Goal: Task Accomplishment & Management: Use online tool/utility

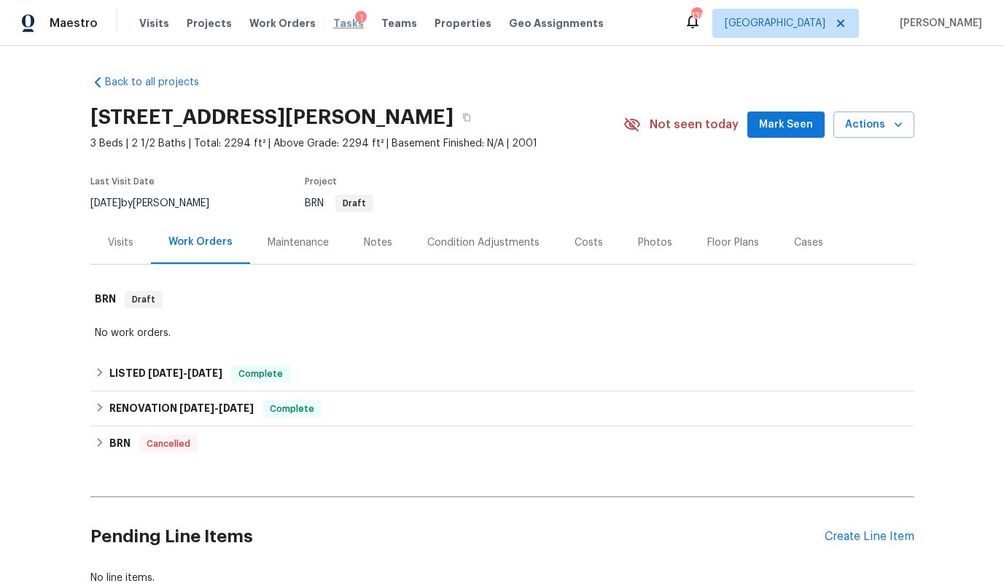
click at [335, 23] on span "Tasks" at bounding box center [348, 23] width 31 height 10
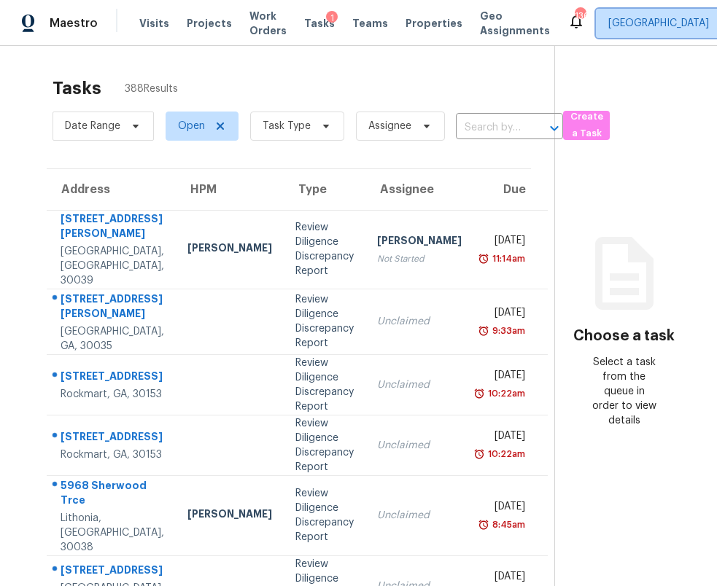
click at [608, 29] on span "[GEOGRAPHIC_DATA]" at bounding box center [658, 23] width 101 height 15
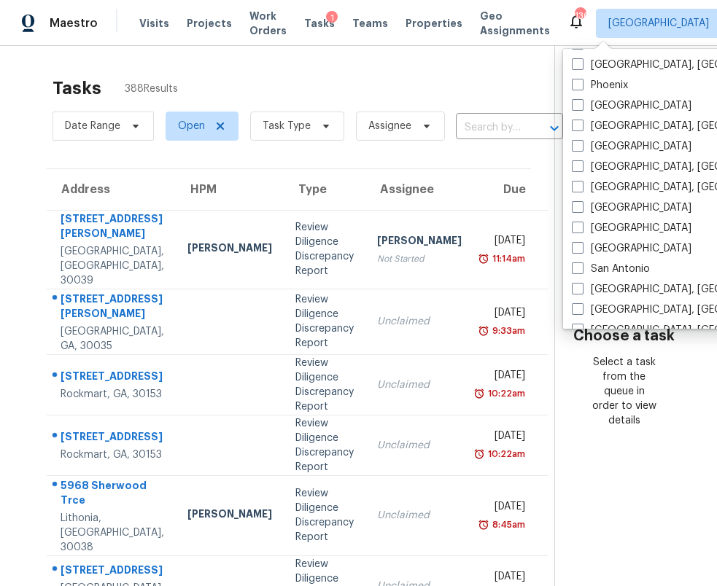
scroll to position [977, 0]
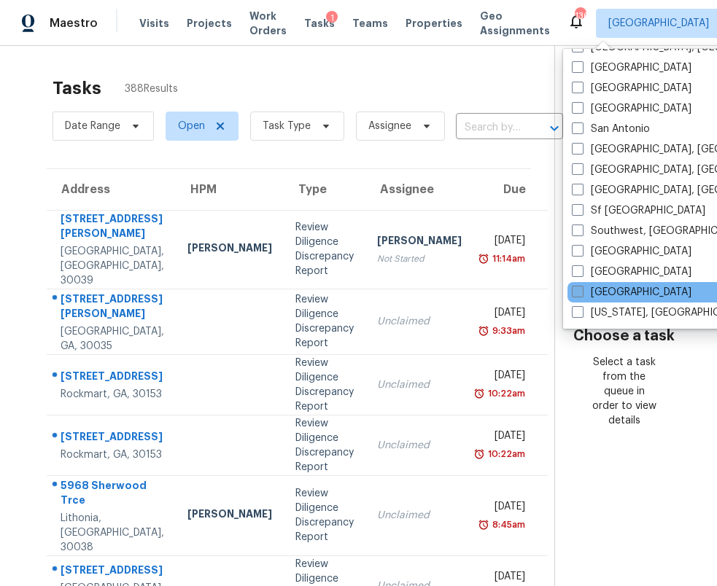
click at [618, 290] on label "[GEOGRAPHIC_DATA]" at bounding box center [632, 292] width 120 height 15
click at [581, 290] on input "[GEOGRAPHIC_DATA]" at bounding box center [576, 289] width 9 height 9
checkbox input "true"
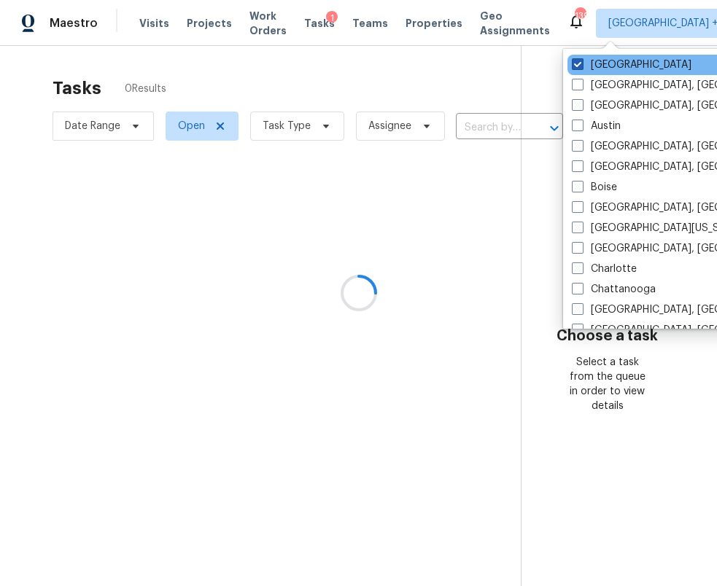
click at [593, 59] on label "[GEOGRAPHIC_DATA]" at bounding box center [632, 65] width 120 height 15
click at [581, 59] on input "[GEOGRAPHIC_DATA]" at bounding box center [576, 62] width 9 height 9
checkbox input "false"
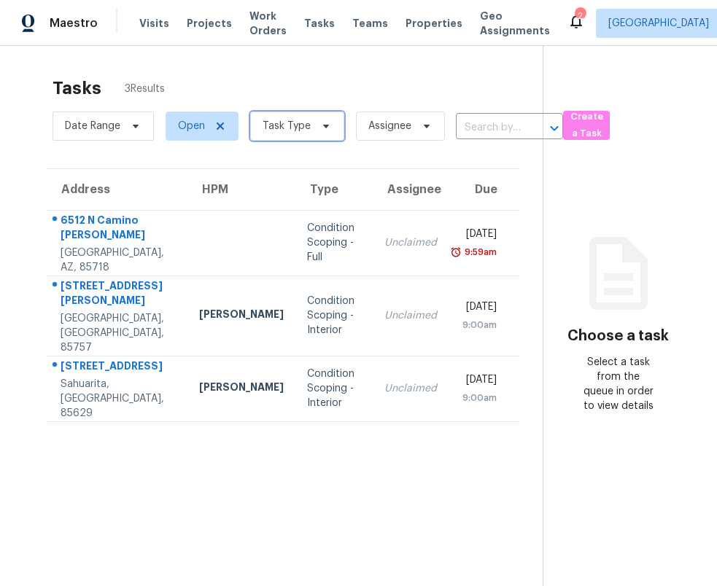
click at [287, 129] on span "Task Type" at bounding box center [287, 126] width 48 height 15
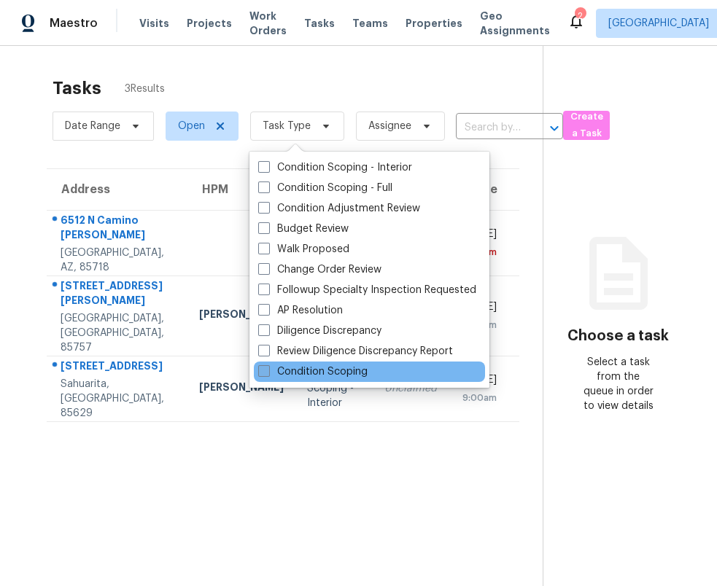
click at [300, 373] on label "Condition Scoping" at bounding box center [312, 372] width 109 height 15
click at [268, 373] on input "Condition Scoping" at bounding box center [262, 369] width 9 height 9
checkbox input "true"
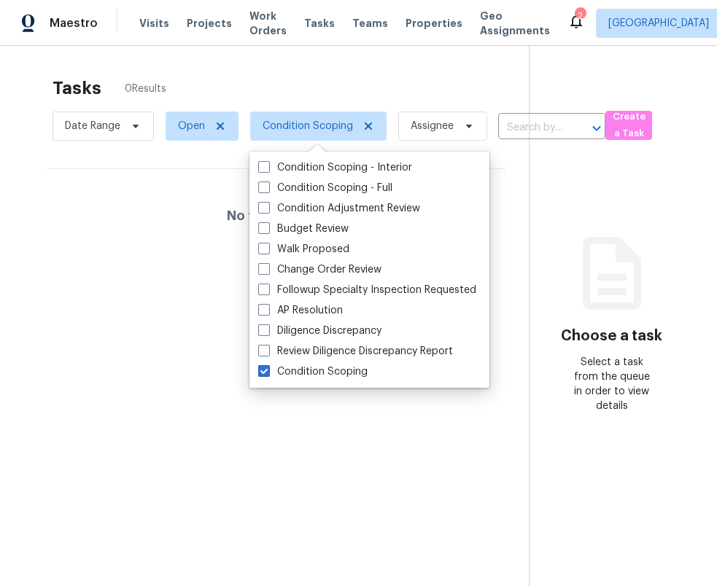
click at [333, 50] on div "Tasks 0 Results Date Range Open Condition Scoping Assignee ​ Create a Task No t…" at bounding box center [358, 339] width 717 height 586
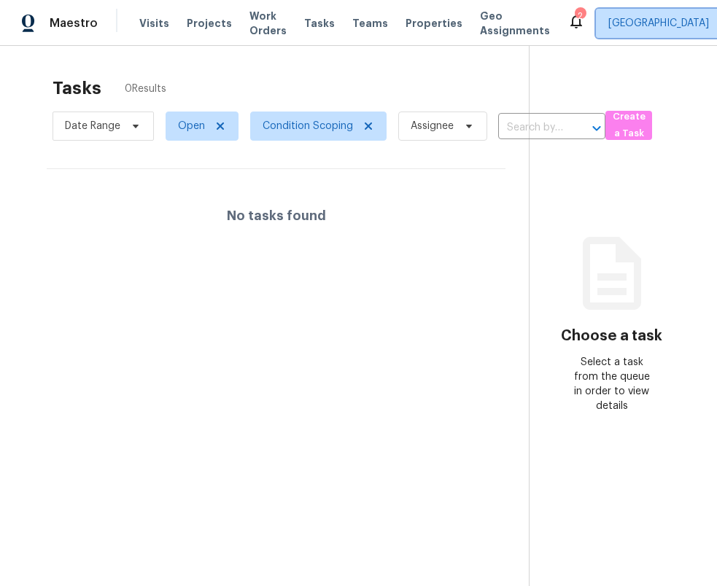
click at [596, 31] on span "[GEOGRAPHIC_DATA]" at bounding box center [669, 23] width 147 height 29
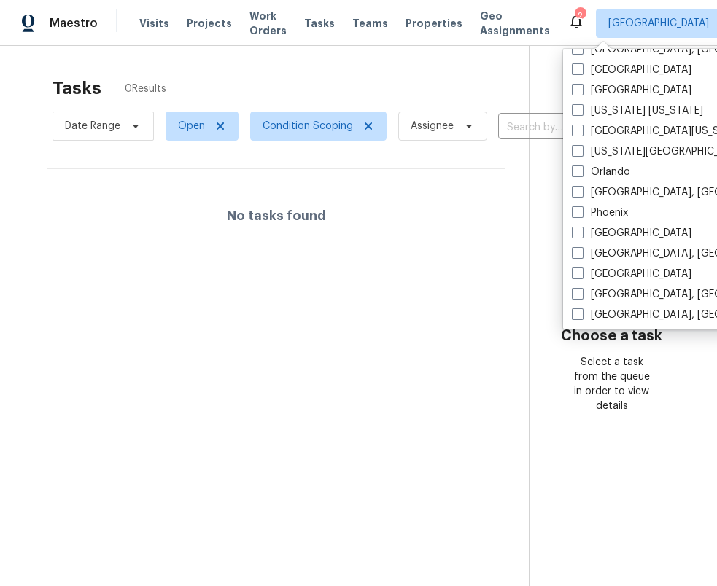
scroll to position [738, 0]
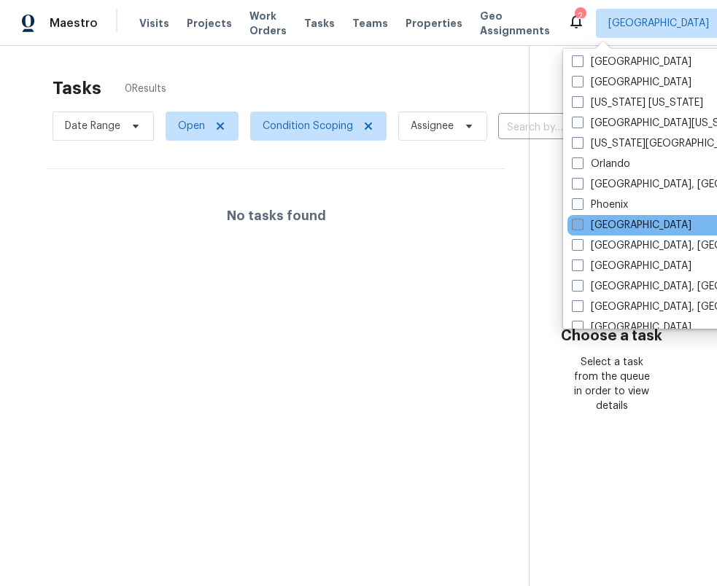
click at [624, 225] on label "[GEOGRAPHIC_DATA]" at bounding box center [632, 225] width 120 height 15
click at [581, 225] on input "[GEOGRAPHIC_DATA]" at bounding box center [576, 222] width 9 height 9
checkbox input "true"
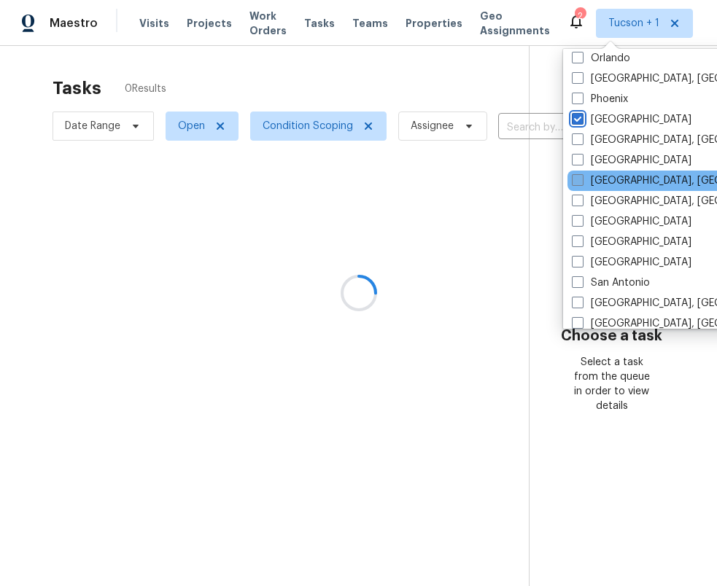
scroll to position [858, 0]
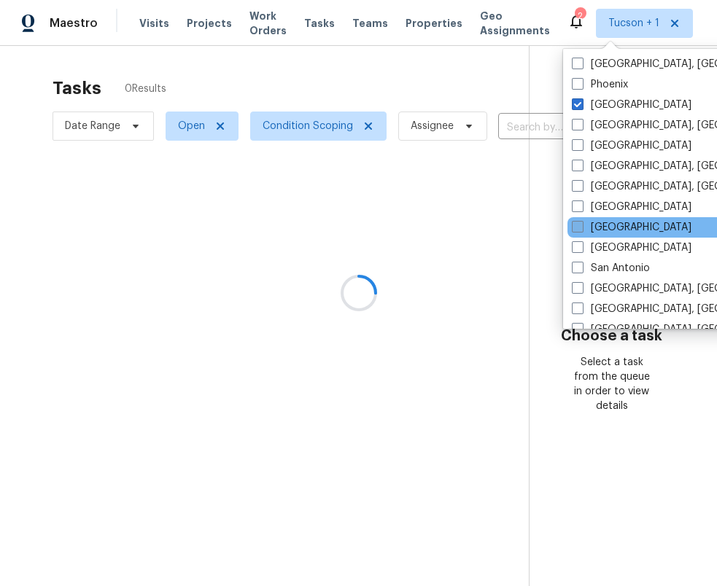
click at [611, 226] on label "[GEOGRAPHIC_DATA]" at bounding box center [632, 227] width 120 height 15
click at [581, 226] on input "[GEOGRAPHIC_DATA]" at bounding box center [576, 224] width 9 height 9
checkbox input "true"
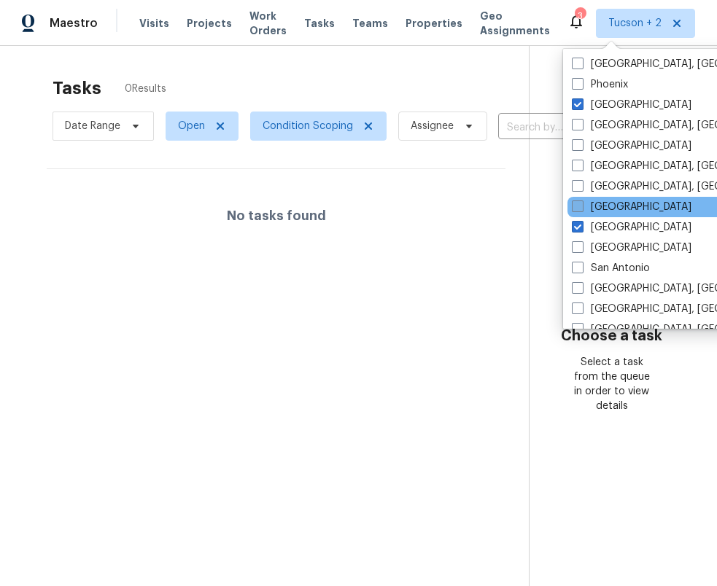
click at [615, 209] on label "[GEOGRAPHIC_DATA]" at bounding box center [632, 207] width 120 height 15
click at [581, 209] on input "[GEOGRAPHIC_DATA]" at bounding box center [576, 204] width 9 height 9
checkbox input "true"
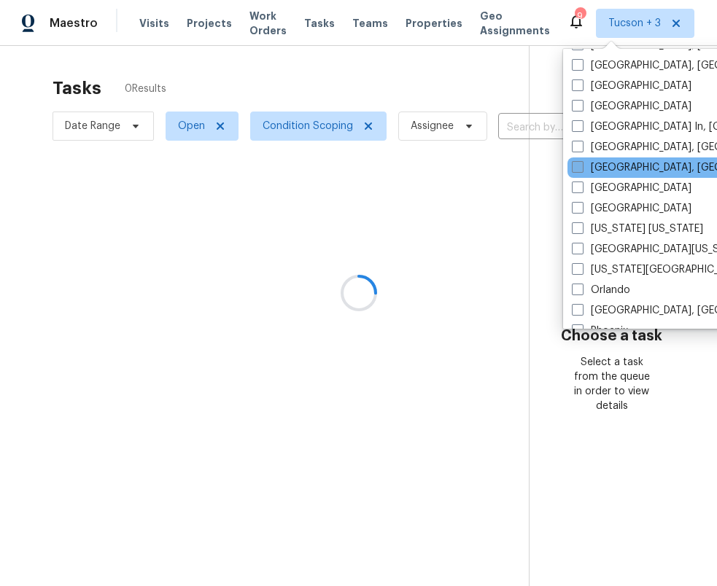
scroll to position [591, 0]
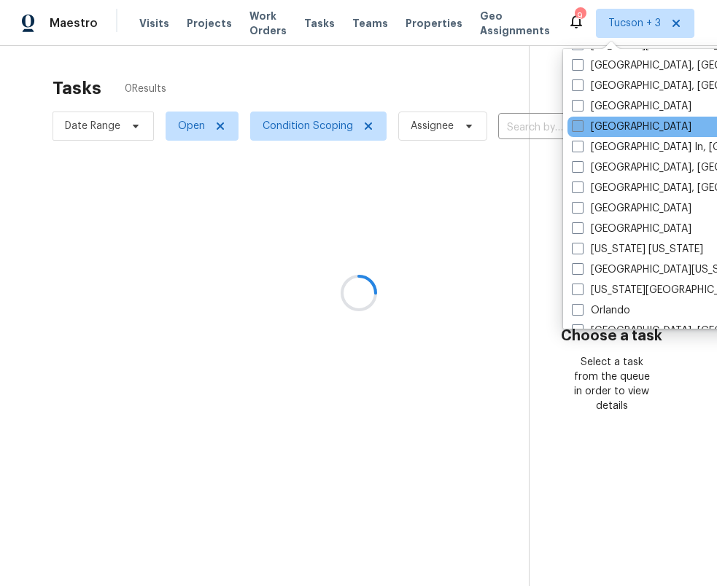
click at [616, 128] on label "[GEOGRAPHIC_DATA]" at bounding box center [632, 127] width 120 height 15
click at [581, 128] on input "[GEOGRAPHIC_DATA]" at bounding box center [576, 124] width 9 height 9
checkbox input "true"
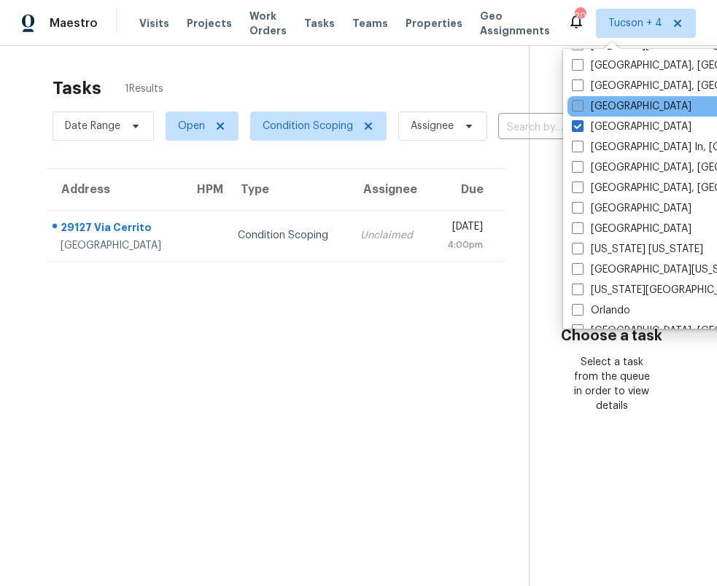
click at [615, 105] on label "[GEOGRAPHIC_DATA]" at bounding box center [632, 106] width 120 height 15
click at [581, 105] on input "[GEOGRAPHIC_DATA]" at bounding box center [576, 103] width 9 height 9
checkbox input "true"
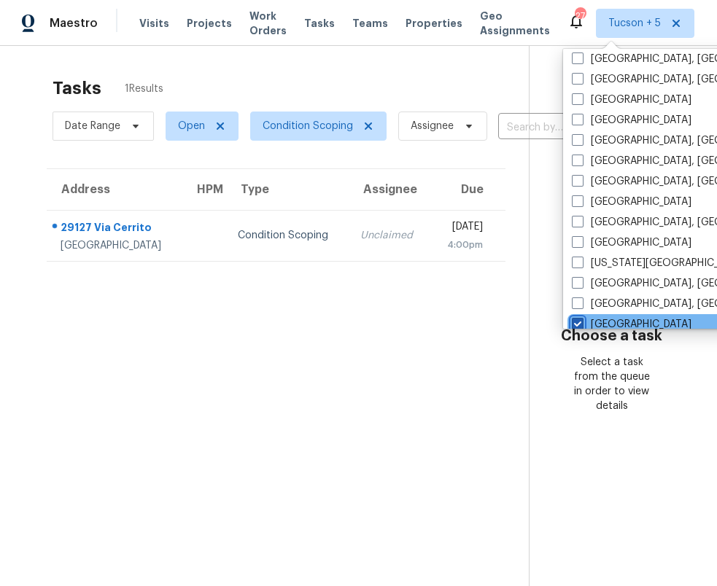
scroll to position [367, 0]
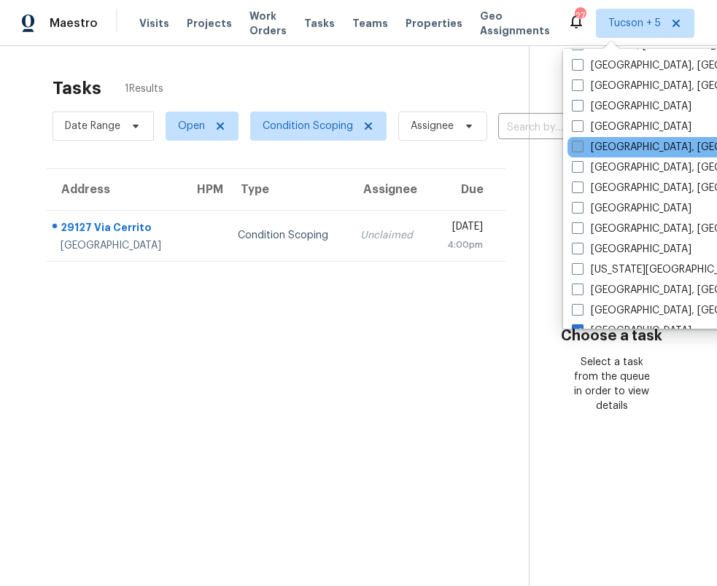
click at [618, 141] on label "[GEOGRAPHIC_DATA], [GEOGRAPHIC_DATA]" at bounding box center [685, 147] width 226 height 15
click at [581, 141] on input "[GEOGRAPHIC_DATA], [GEOGRAPHIC_DATA]" at bounding box center [576, 144] width 9 height 9
checkbox input "true"
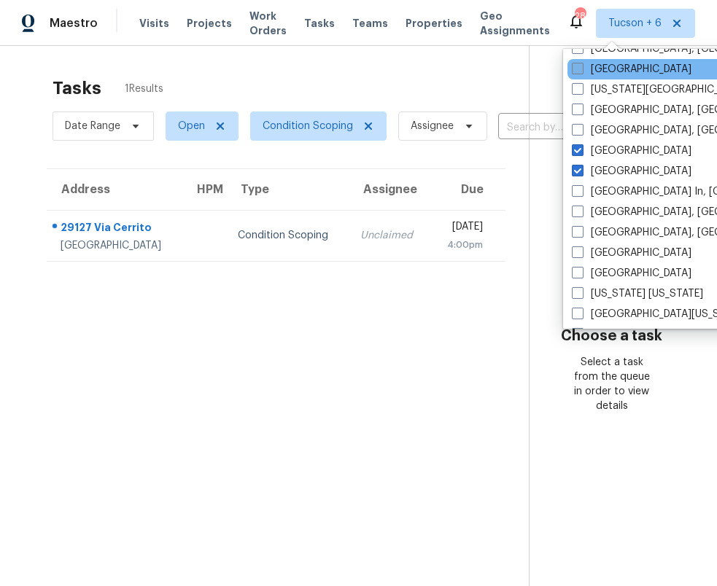
scroll to position [569, 0]
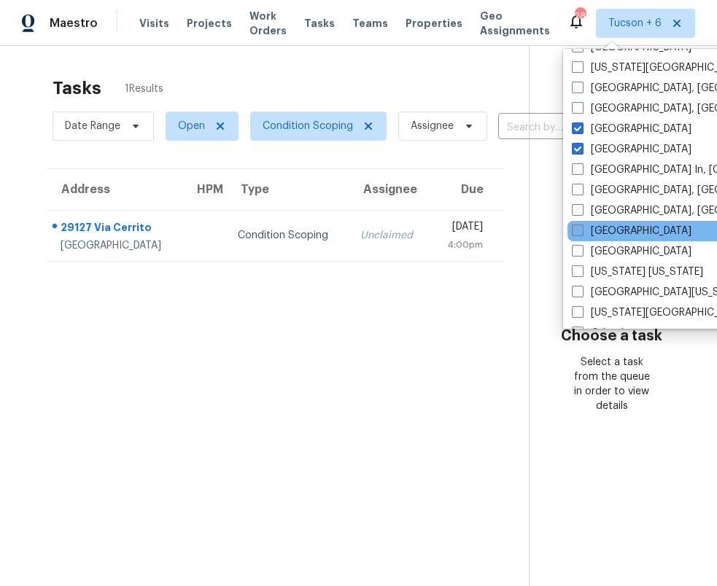
click at [634, 230] on label "[GEOGRAPHIC_DATA]" at bounding box center [632, 231] width 120 height 15
click at [581, 230] on input "[GEOGRAPHIC_DATA]" at bounding box center [576, 228] width 9 height 9
checkbox input "true"
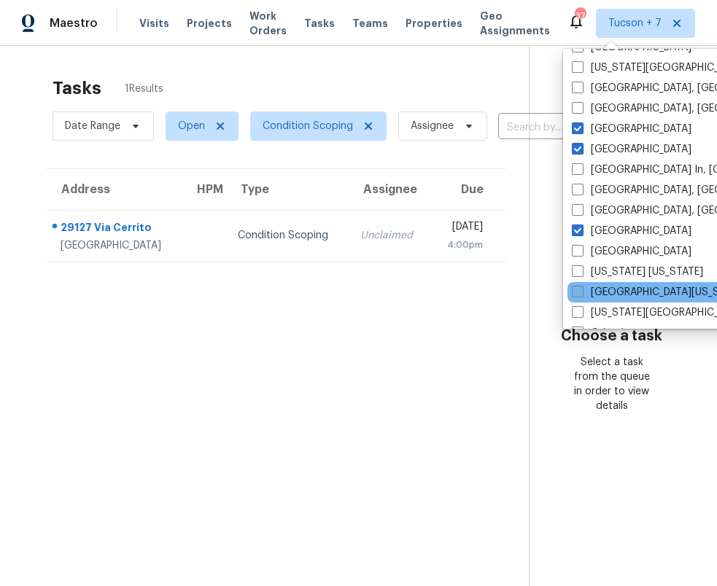
click at [635, 291] on label "[GEOGRAPHIC_DATA][US_STATE]" at bounding box center [659, 292] width 174 height 15
click at [581, 291] on input "[GEOGRAPHIC_DATA][US_STATE]" at bounding box center [576, 289] width 9 height 9
checkbox input "true"
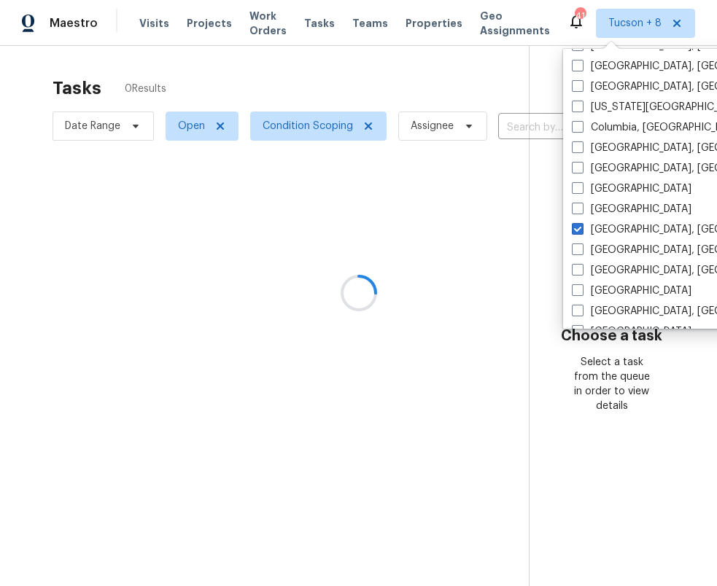
scroll to position [271, 0]
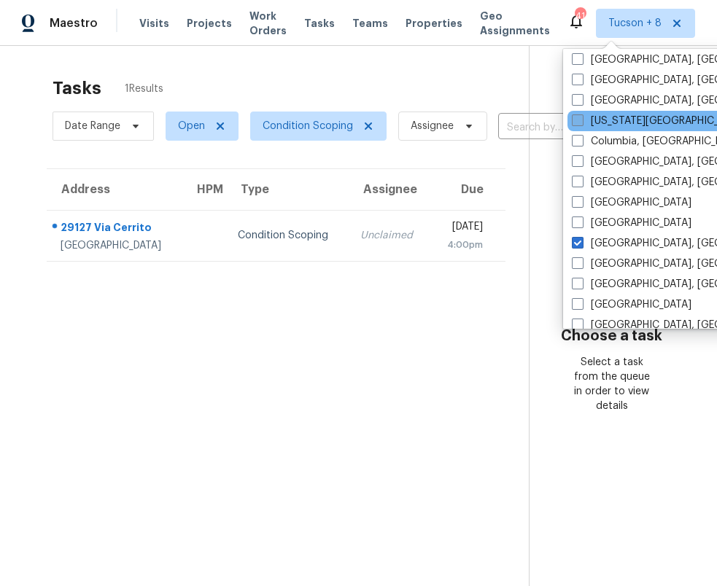
click at [620, 125] on label "[US_STATE][GEOGRAPHIC_DATA], [GEOGRAPHIC_DATA]" at bounding box center [712, 121] width 281 height 15
click at [581, 123] on input "[US_STATE][GEOGRAPHIC_DATA], [GEOGRAPHIC_DATA]" at bounding box center [576, 118] width 9 height 9
checkbox input "true"
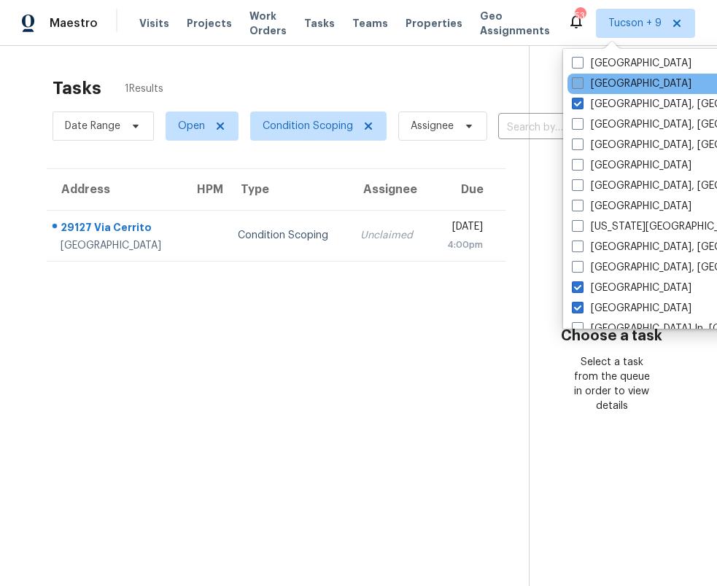
scroll to position [423, 0]
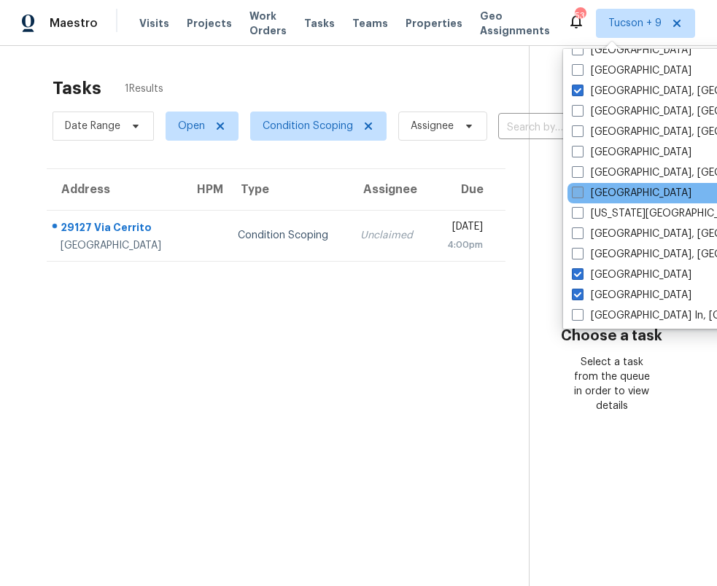
click at [620, 198] on label "[GEOGRAPHIC_DATA]" at bounding box center [632, 193] width 120 height 15
click at [581, 195] on input "[GEOGRAPHIC_DATA]" at bounding box center [576, 190] width 9 height 9
checkbox input "true"
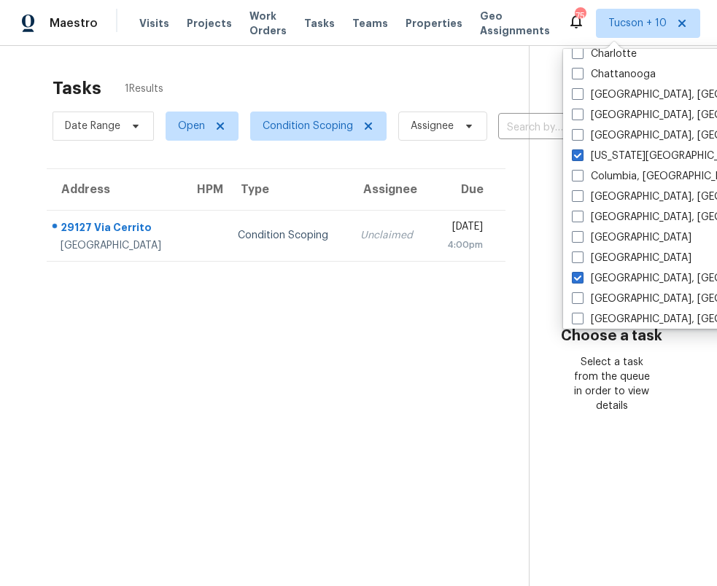
scroll to position [233, 0]
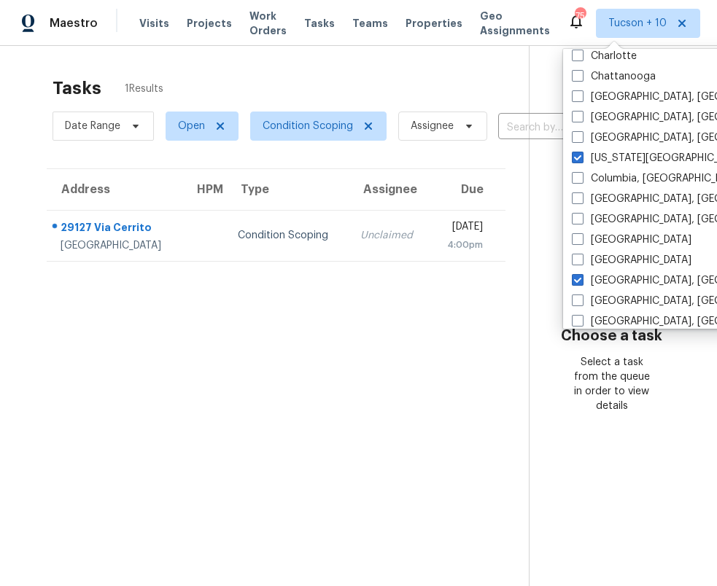
click at [619, 201] on label "[GEOGRAPHIC_DATA], [GEOGRAPHIC_DATA]" at bounding box center [685, 199] width 226 height 15
click at [581, 201] on input "[GEOGRAPHIC_DATA], [GEOGRAPHIC_DATA]" at bounding box center [576, 196] width 9 height 9
checkbox input "true"
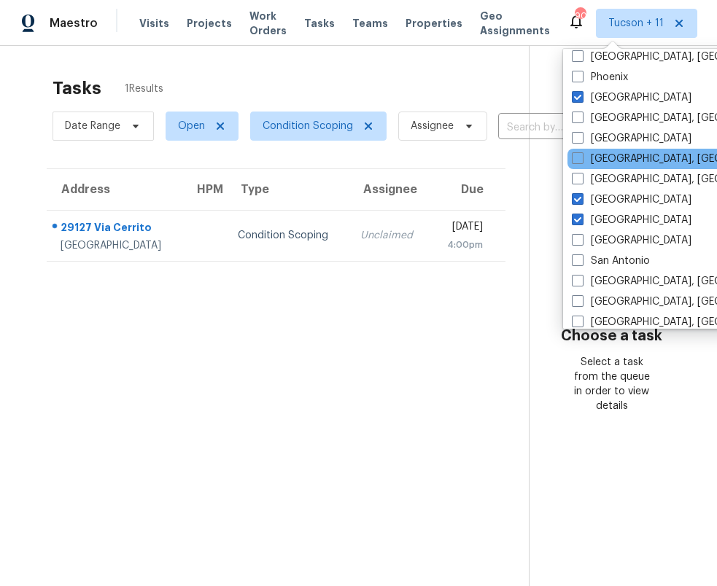
scroll to position [854, 0]
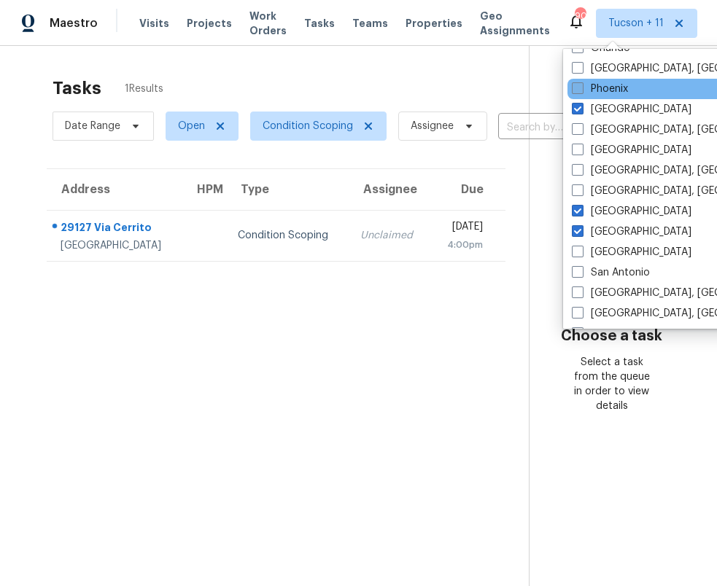
click at [613, 88] on label "Phoenix" at bounding box center [600, 89] width 56 height 15
click at [581, 88] on input "Phoenix" at bounding box center [576, 86] width 9 height 9
checkbox input "true"
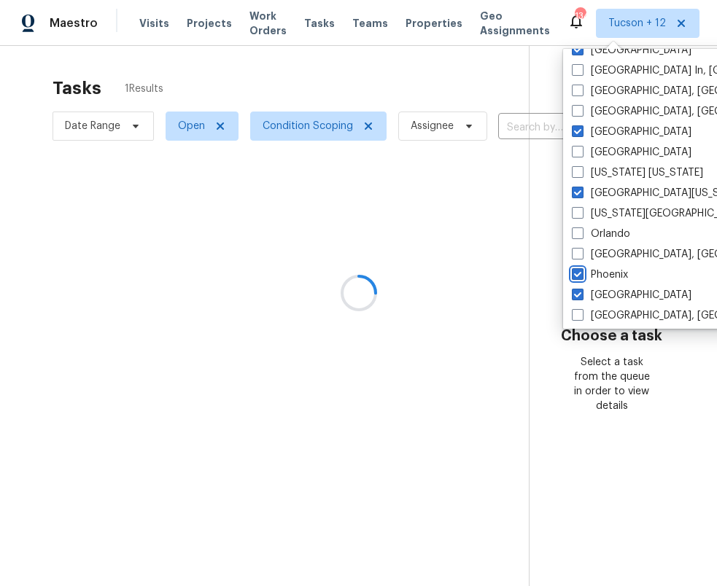
scroll to position [661, 0]
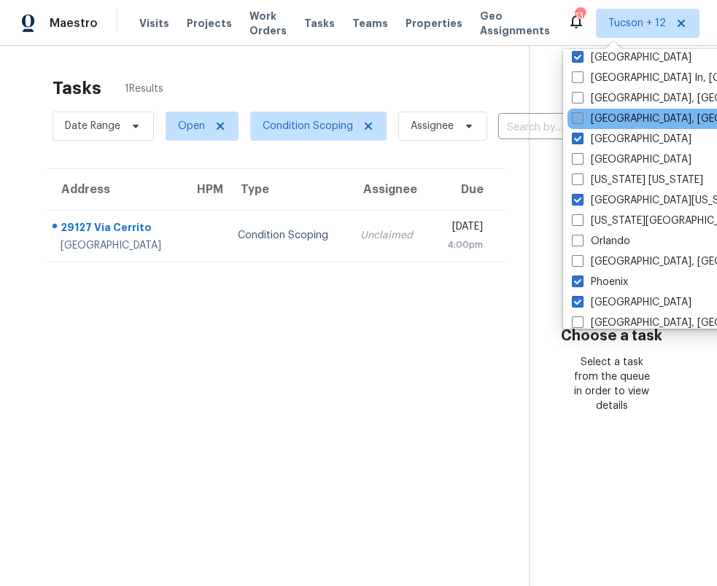
click at [610, 118] on label "[GEOGRAPHIC_DATA], [GEOGRAPHIC_DATA]" at bounding box center [685, 119] width 226 height 15
click at [581, 118] on input "[GEOGRAPHIC_DATA], [GEOGRAPHIC_DATA]" at bounding box center [576, 116] width 9 height 9
checkbox input "true"
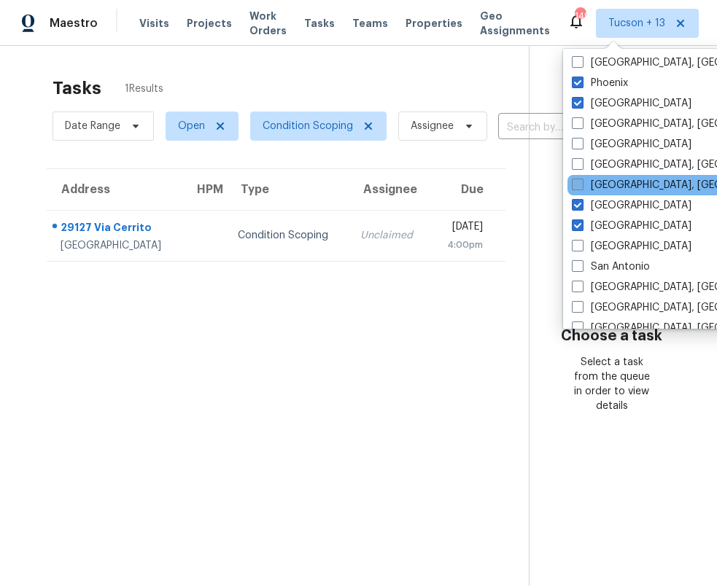
scroll to position [861, 0]
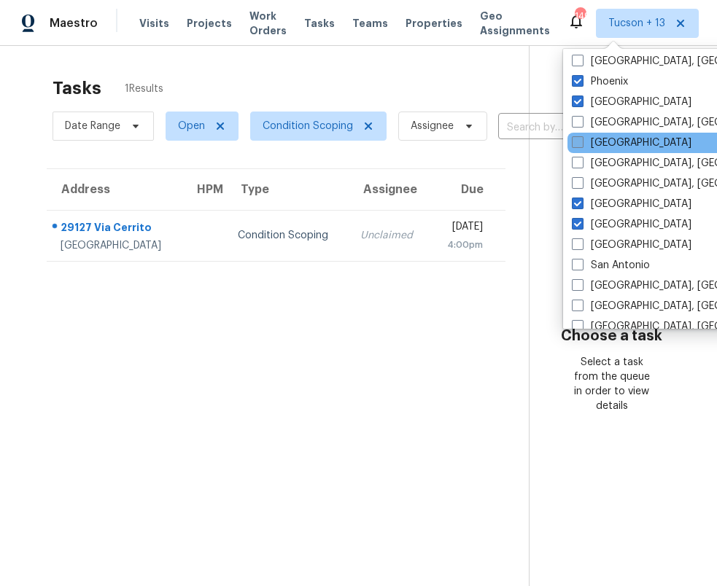
click at [621, 143] on label "[GEOGRAPHIC_DATA]" at bounding box center [632, 143] width 120 height 15
click at [581, 143] on input "[GEOGRAPHIC_DATA]" at bounding box center [576, 140] width 9 height 9
checkbox input "true"
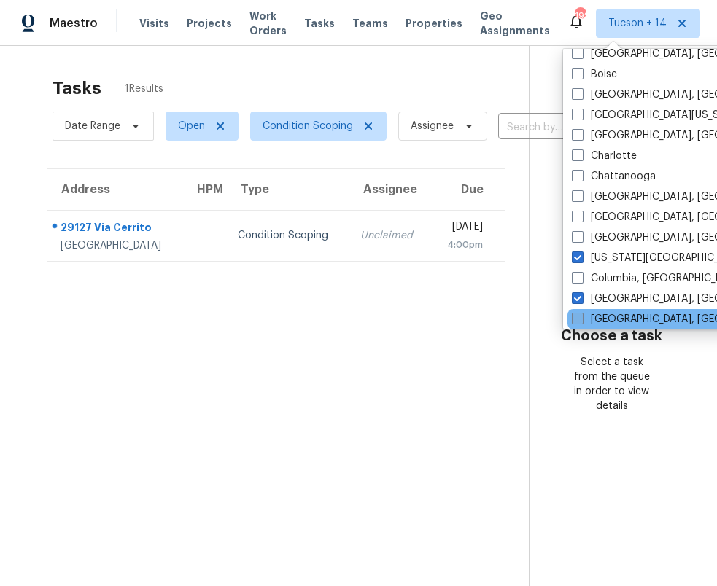
scroll to position [132, 0]
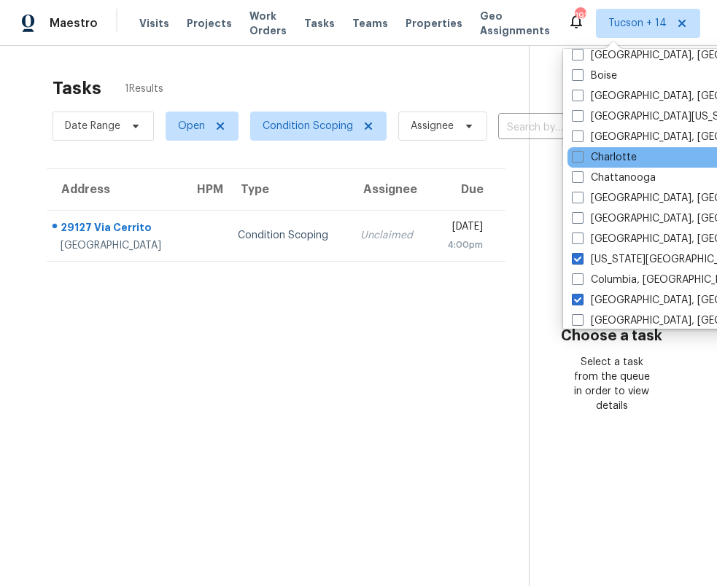
click at [647, 155] on div "Charlotte" at bounding box center [714, 157] width 294 height 20
click at [631, 160] on label "Charlotte" at bounding box center [604, 157] width 65 height 15
click at [581, 160] on input "Charlotte" at bounding box center [576, 154] width 9 height 9
checkbox input "true"
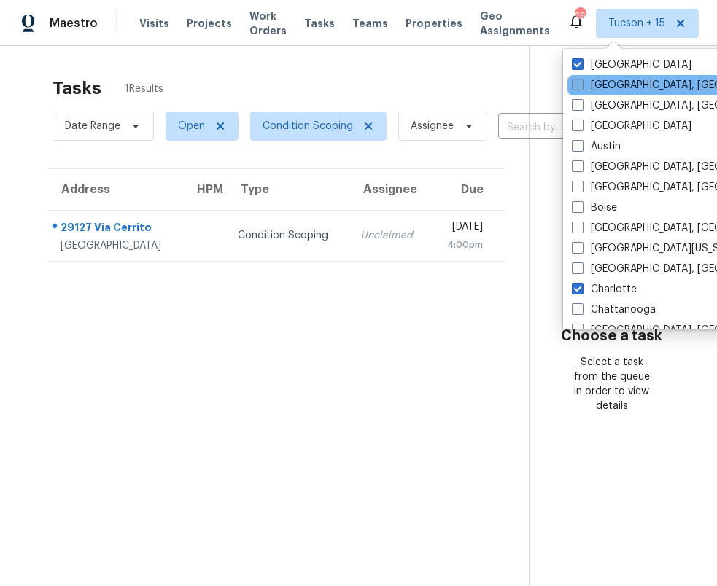
click at [595, 90] on label "[GEOGRAPHIC_DATA], [GEOGRAPHIC_DATA]" at bounding box center [685, 85] width 226 height 15
click at [581, 88] on input "[GEOGRAPHIC_DATA], [GEOGRAPHIC_DATA]" at bounding box center [576, 82] width 9 height 9
checkbox input "true"
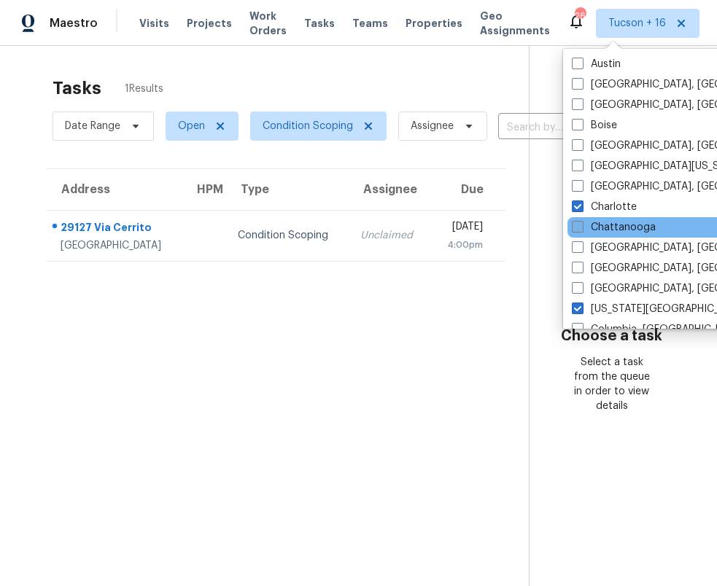
scroll to position [96, 0]
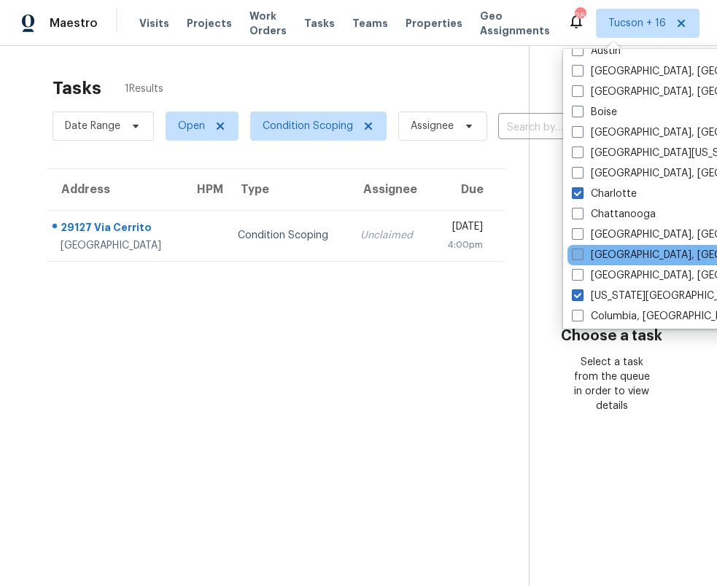
click at [630, 251] on label "[GEOGRAPHIC_DATA], [GEOGRAPHIC_DATA]" at bounding box center [685, 255] width 226 height 15
click at [581, 251] on input "[GEOGRAPHIC_DATA], [GEOGRAPHIC_DATA]" at bounding box center [576, 252] width 9 height 9
checkbox input "true"
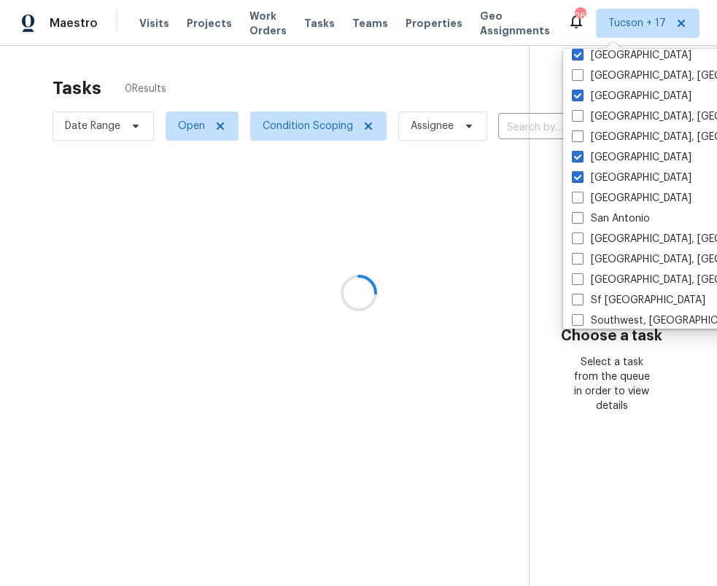
scroll to position [977, 0]
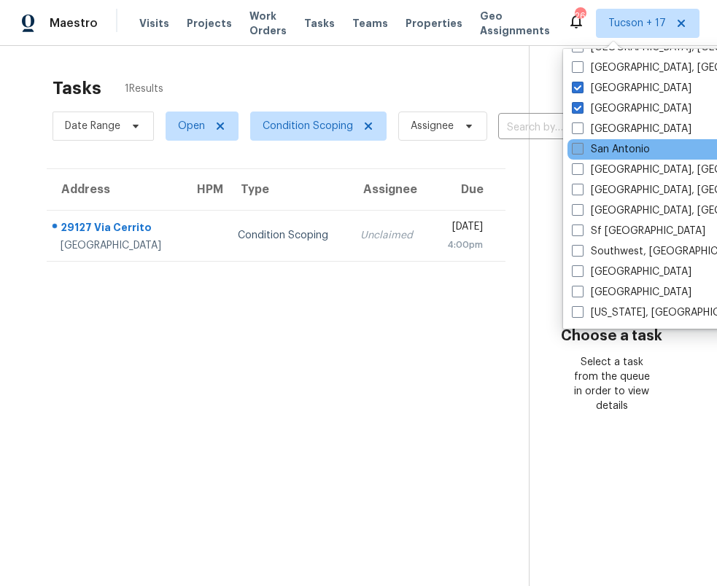
click at [624, 153] on label "San Antonio" at bounding box center [611, 149] width 78 height 15
click at [581, 152] on input "San Antonio" at bounding box center [576, 146] width 9 height 9
checkbox input "true"
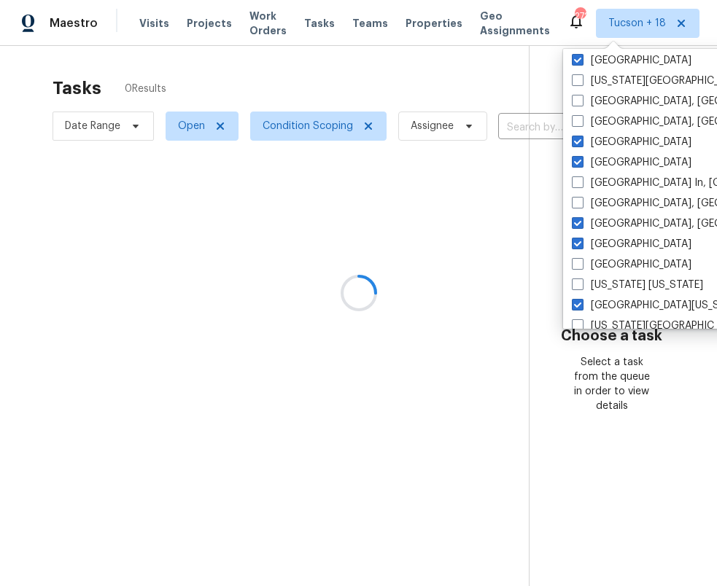
scroll to position [543, 0]
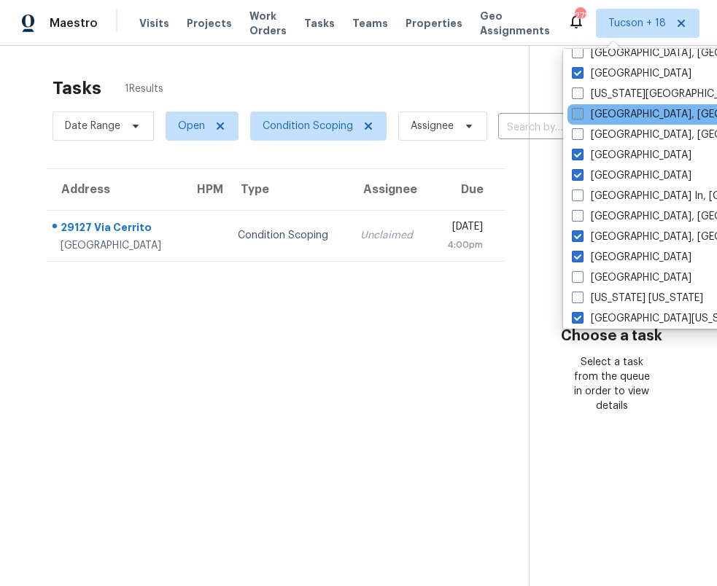
click at [615, 111] on label "[GEOGRAPHIC_DATA], [GEOGRAPHIC_DATA]" at bounding box center [685, 114] width 226 height 15
click at [581, 111] on input "[GEOGRAPHIC_DATA], [GEOGRAPHIC_DATA]" at bounding box center [576, 111] width 9 height 9
checkbox input "true"
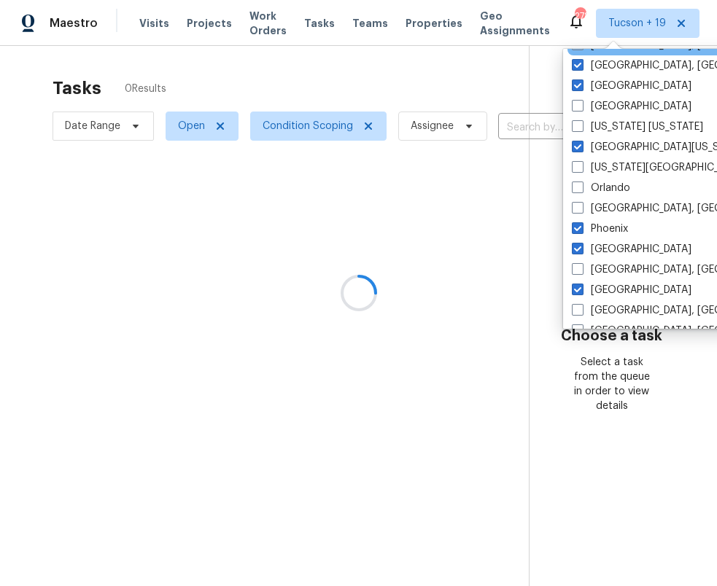
scroll to position [977, 0]
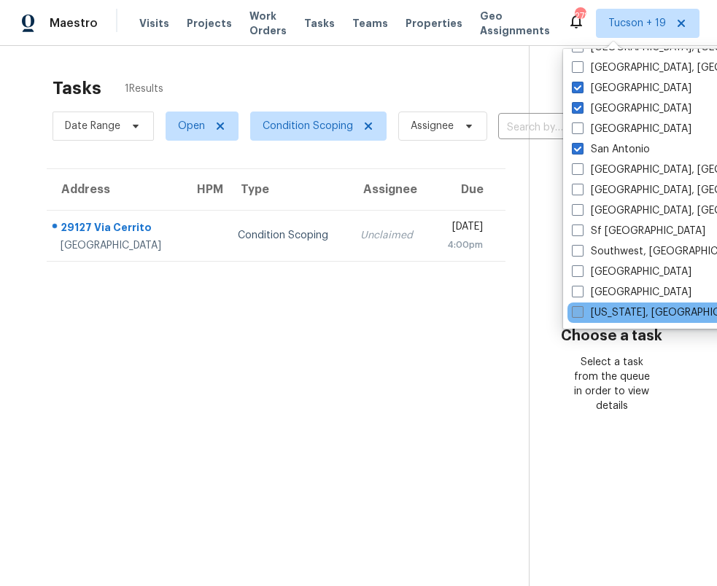
click at [599, 311] on label "[US_STATE], [GEOGRAPHIC_DATA]" at bounding box center [662, 313] width 180 height 15
click at [581, 311] on input "[US_STATE], [GEOGRAPHIC_DATA]" at bounding box center [576, 310] width 9 height 9
checkbox input "true"
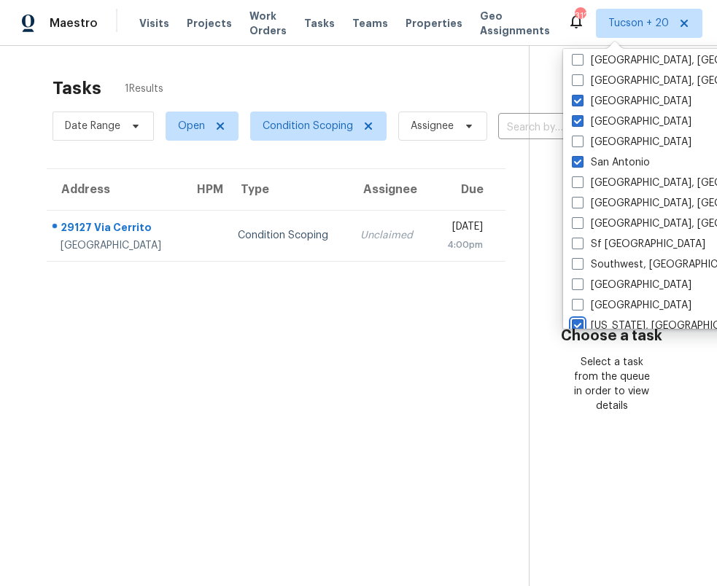
scroll to position [977, 0]
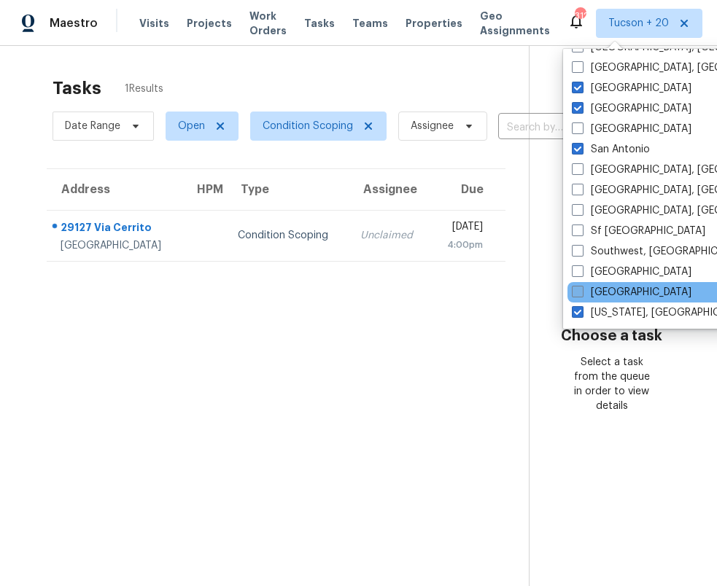
click at [600, 290] on label "[GEOGRAPHIC_DATA]" at bounding box center [632, 292] width 120 height 15
click at [581, 290] on input "[GEOGRAPHIC_DATA]" at bounding box center [576, 289] width 9 height 9
checkbox input "true"
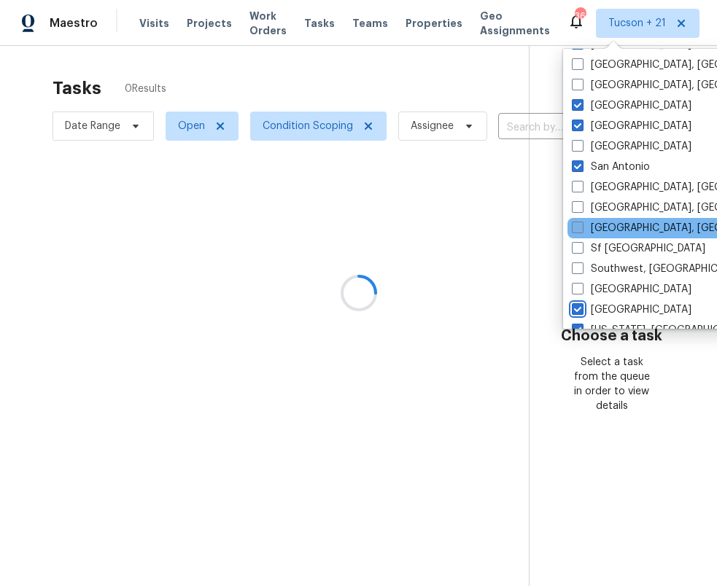
scroll to position [957, 0]
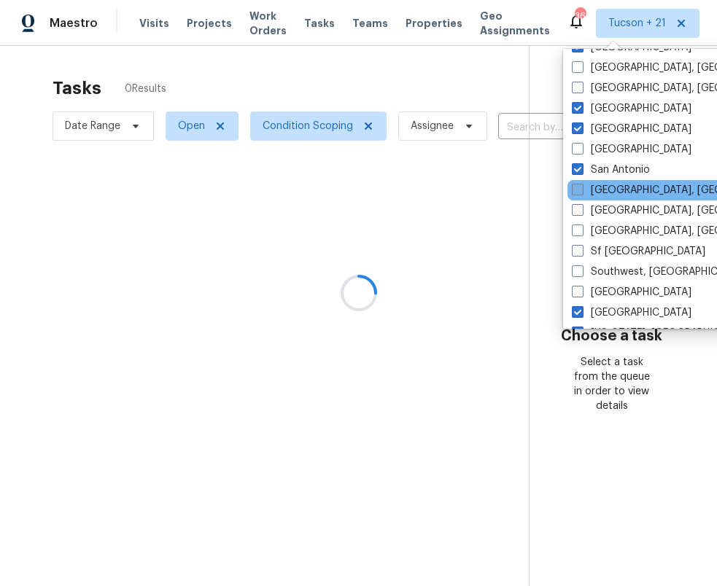
click at [607, 195] on label "[GEOGRAPHIC_DATA], [GEOGRAPHIC_DATA]" at bounding box center [685, 190] width 226 height 15
click at [581, 193] on input "[GEOGRAPHIC_DATA], [GEOGRAPHIC_DATA]" at bounding box center [576, 187] width 9 height 9
checkbox input "true"
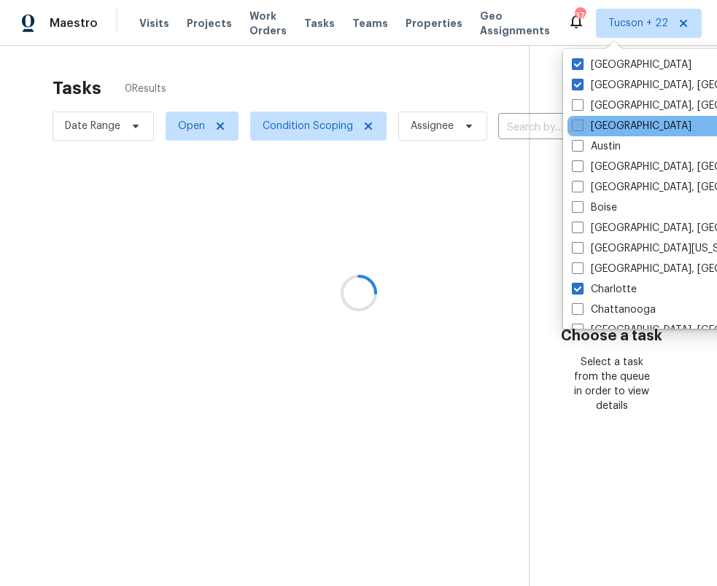
click at [610, 128] on label "[GEOGRAPHIC_DATA]" at bounding box center [632, 126] width 120 height 15
click at [581, 128] on input "[GEOGRAPHIC_DATA]" at bounding box center [576, 123] width 9 height 9
checkbox input "true"
click at [365, 200] on div at bounding box center [358, 293] width 717 height 586
